Goal: Transaction & Acquisition: Download file/media

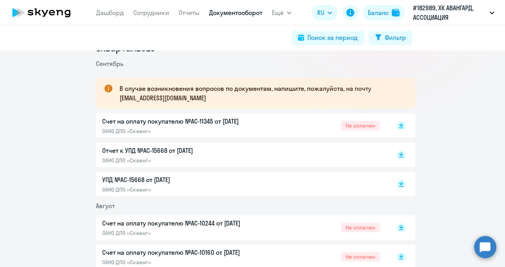
scroll to position [118, 0]
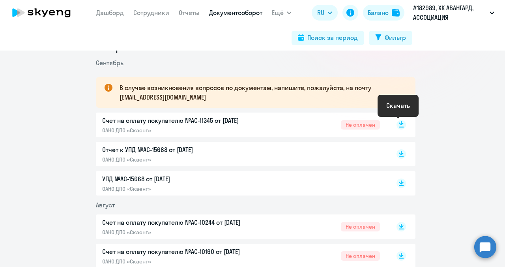
click at [399, 124] on icon at bounding box center [401, 123] width 5 height 4
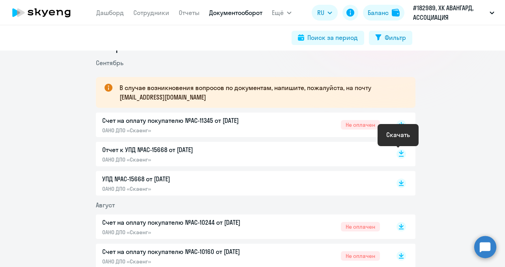
click at [399, 154] on rect at bounding box center [401, 153] width 9 height 9
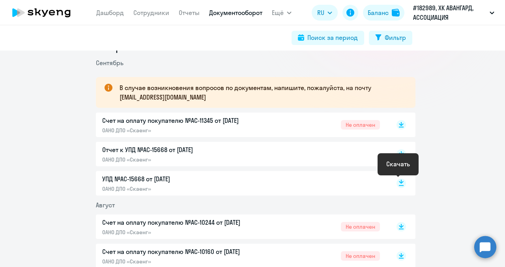
click at [399, 182] on icon at bounding box center [401, 182] width 5 height 4
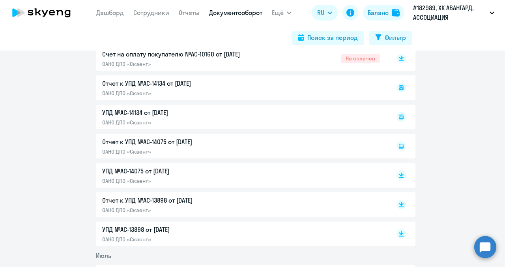
scroll to position [237, 0]
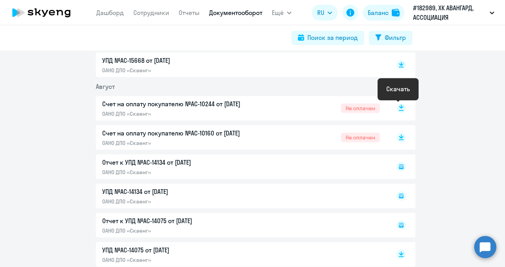
click at [397, 109] on rect at bounding box center [401, 107] width 9 height 9
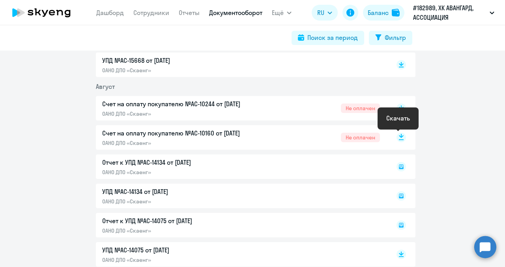
click at [400, 137] on rect at bounding box center [401, 137] width 9 height 9
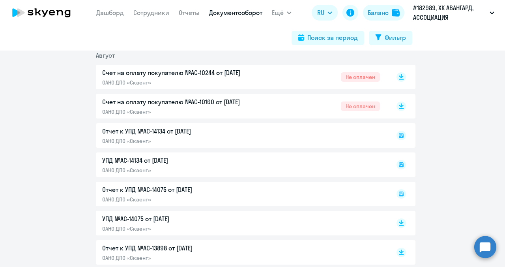
scroll to position [276, 0]
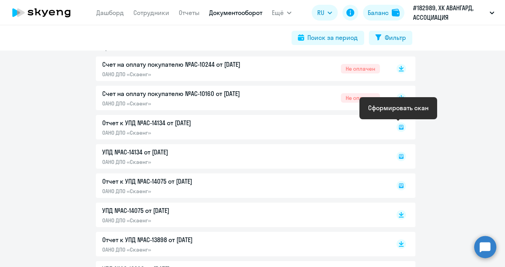
click at [397, 127] on rect at bounding box center [401, 126] width 9 height 9
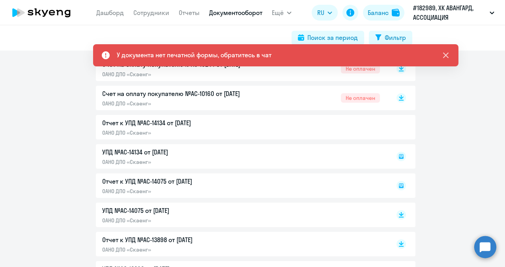
click at [444, 54] on icon at bounding box center [446, 55] width 6 height 6
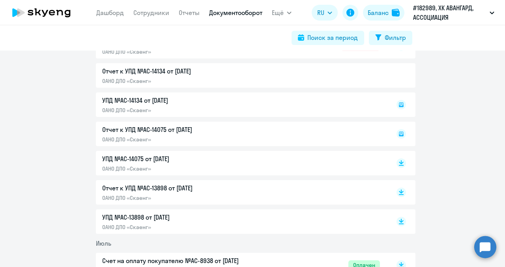
scroll to position [316, 0]
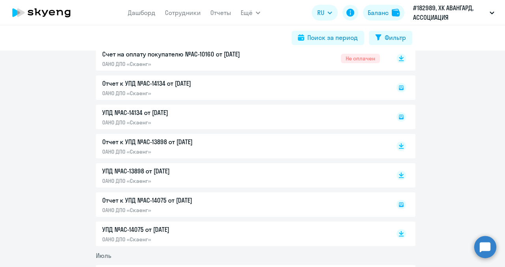
scroll to position [276, 0]
